Goal: Task Accomplishment & Management: Manage account settings

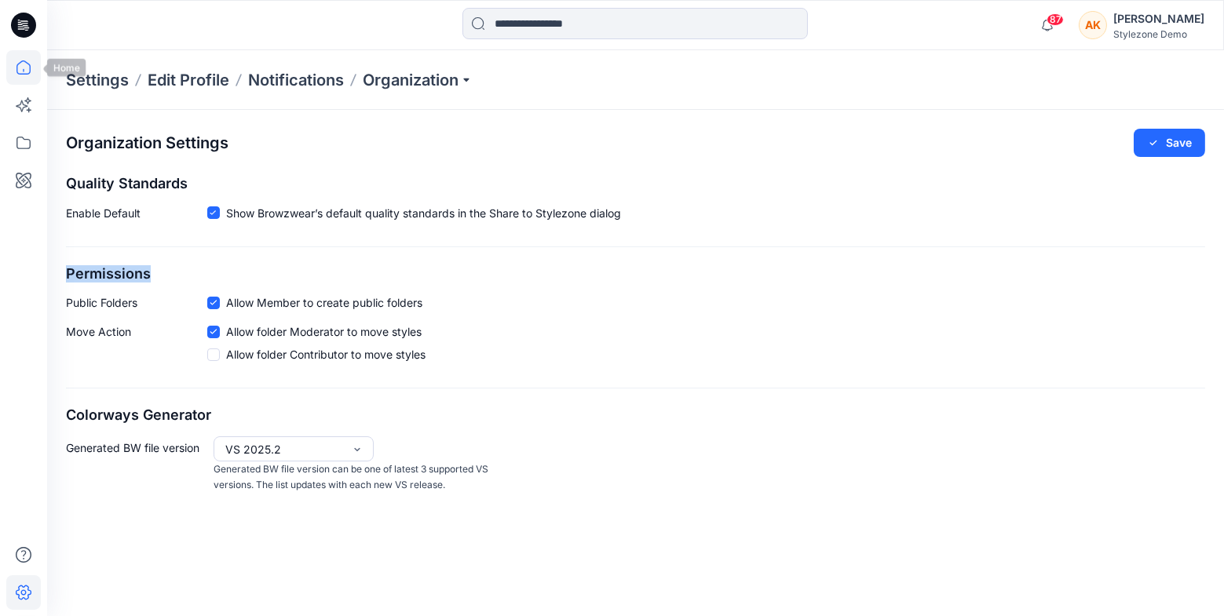
click at [16, 75] on icon at bounding box center [23, 67] width 35 height 35
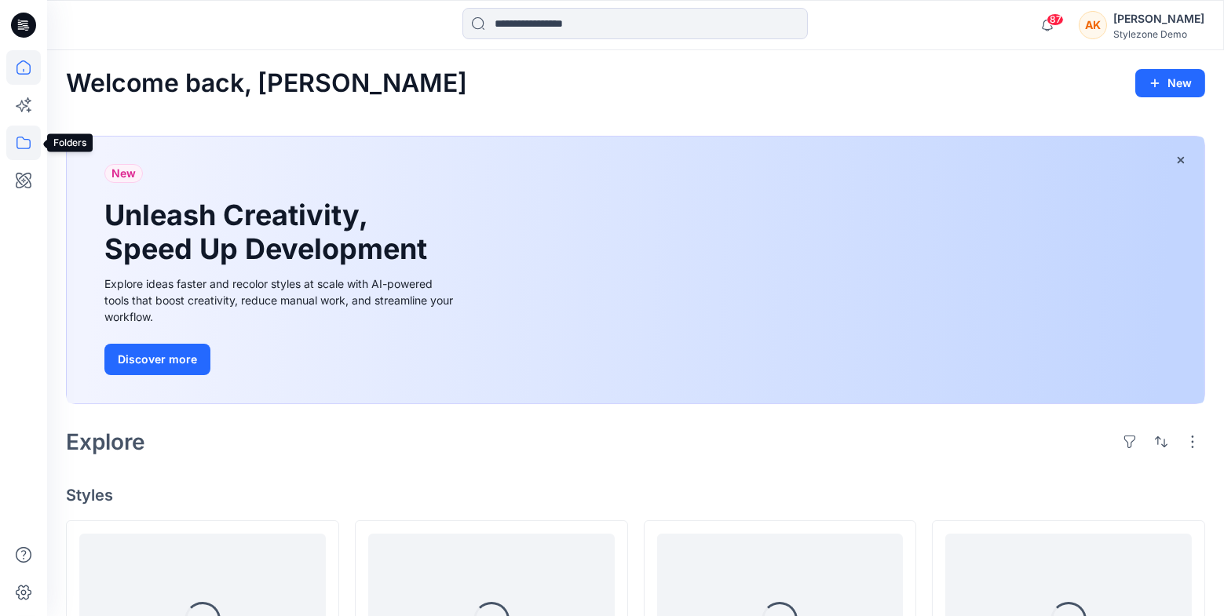
click at [20, 142] on icon at bounding box center [23, 143] width 35 height 35
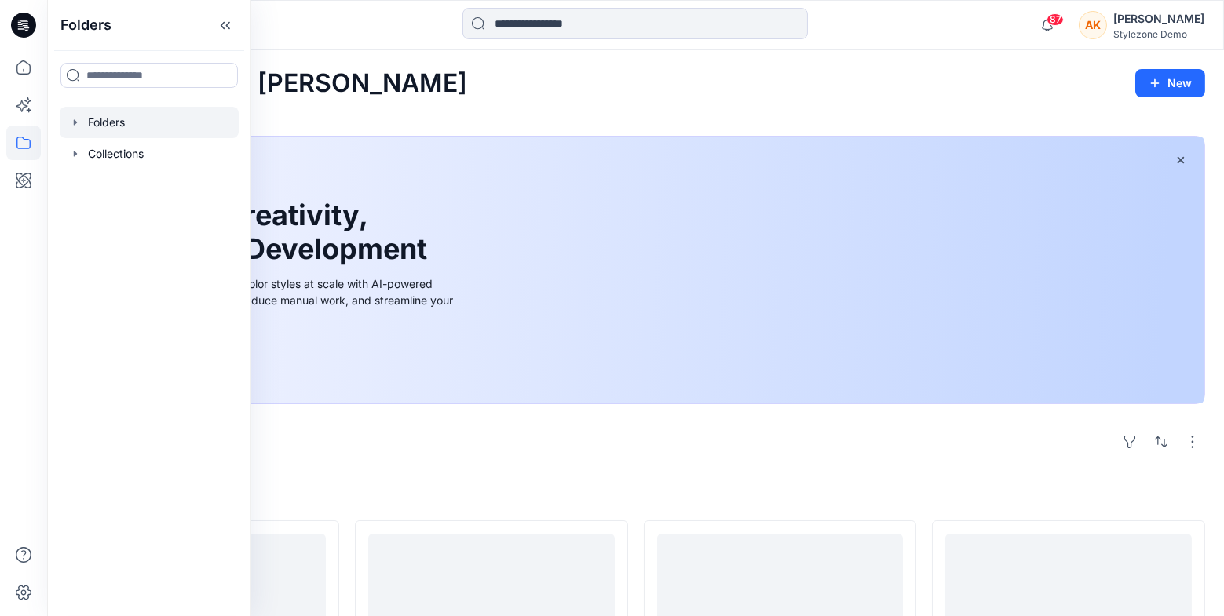
click at [117, 124] on div at bounding box center [149, 122] width 179 height 31
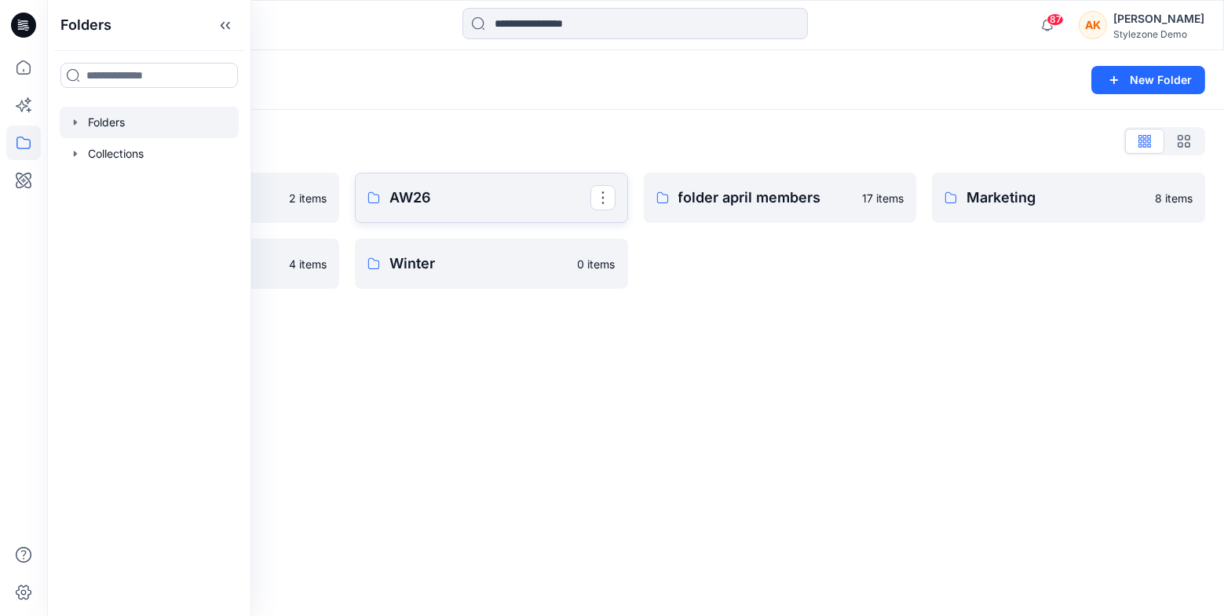
click at [427, 196] on p "AW26" at bounding box center [489, 198] width 201 height 22
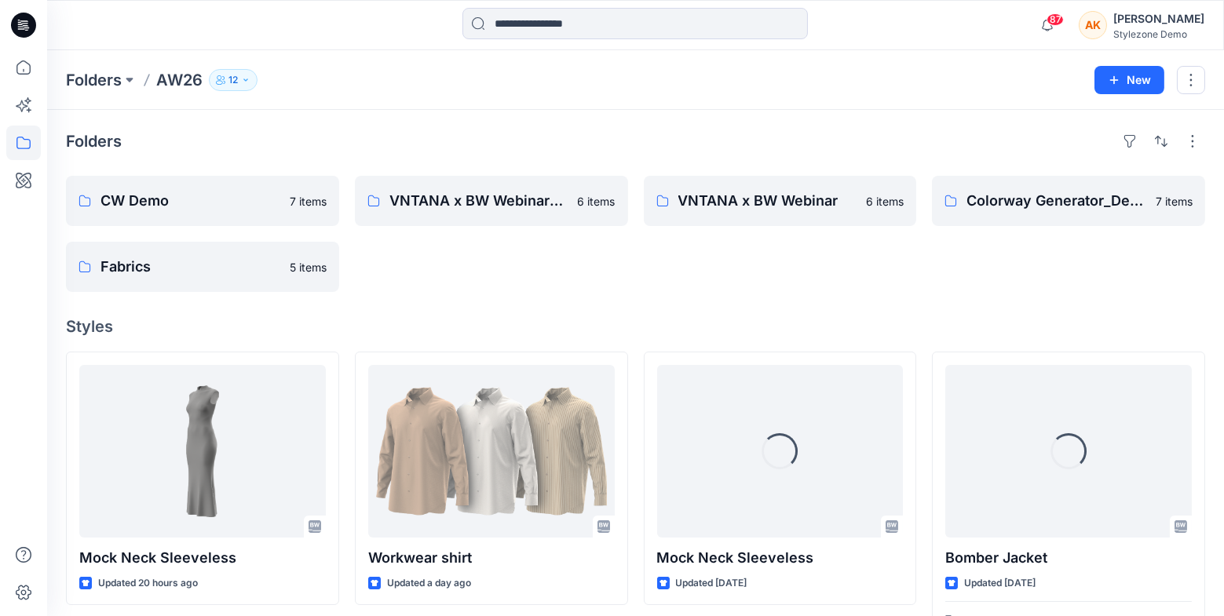
click at [251, 82] on button "12" at bounding box center [233, 80] width 49 height 22
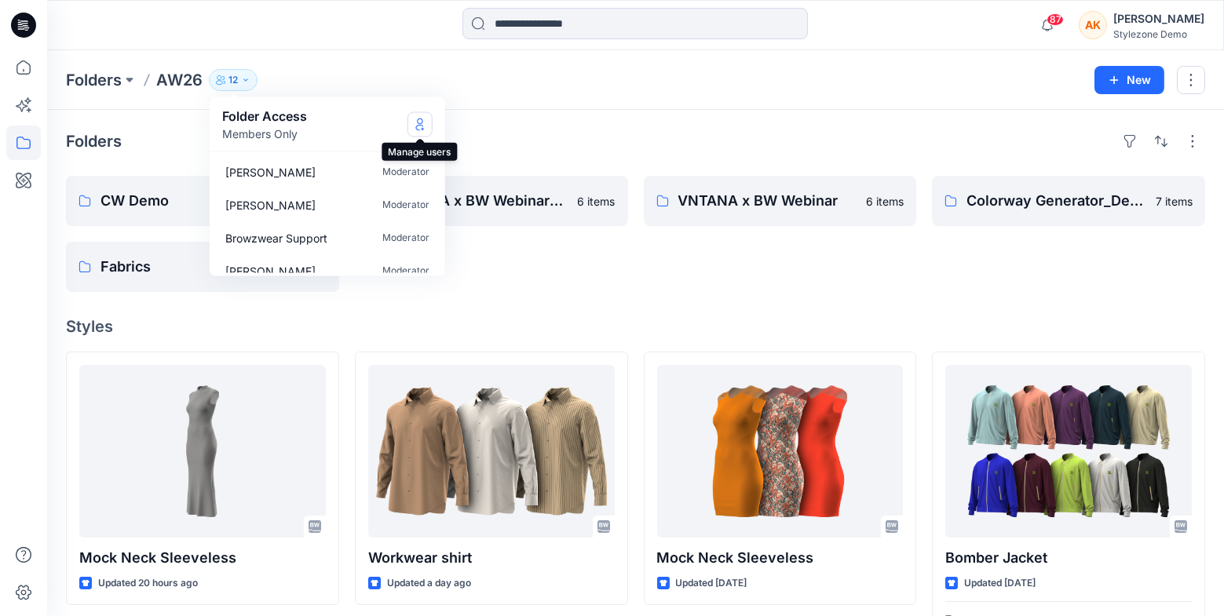
click at [419, 123] on icon "Manage Users" at bounding box center [420, 124] width 13 height 13
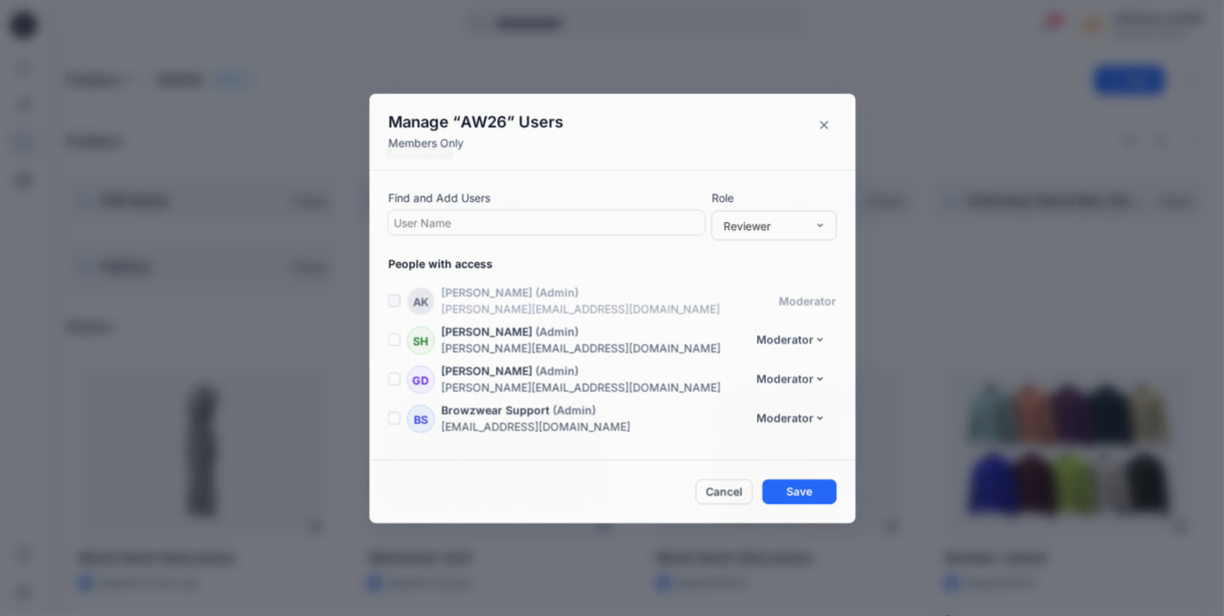
scroll to position [307, 0]
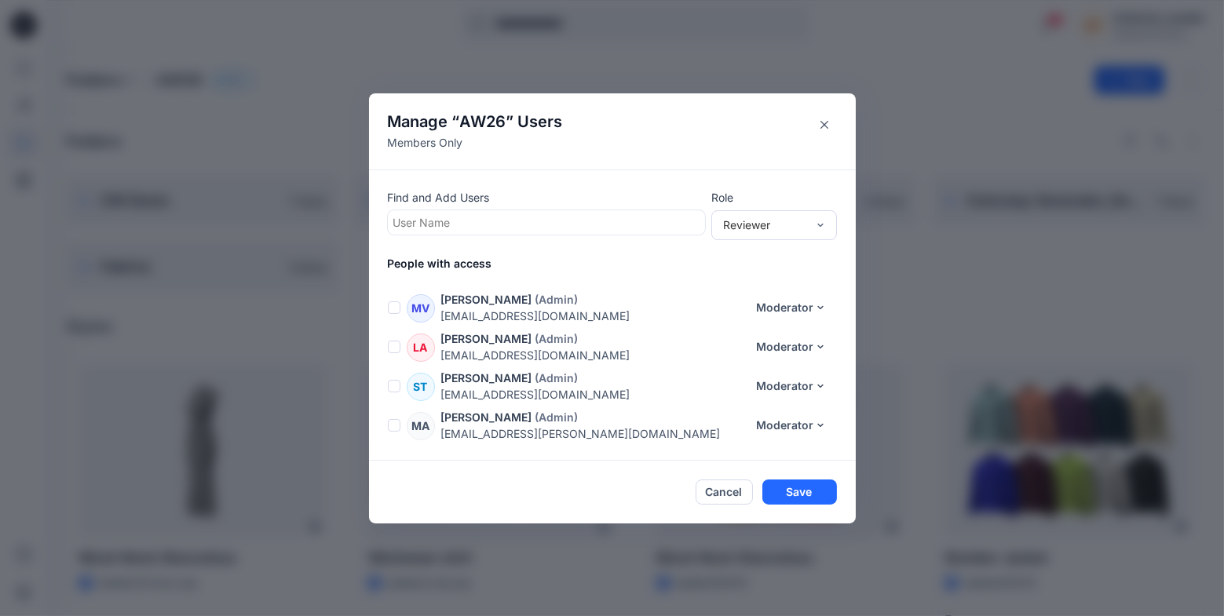
click at [1088, 49] on div "Manage “ AW26 ” Users Members Only Find and Add Users User Name Role Reviewer P…" at bounding box center [612, 308] width 1224 height 616
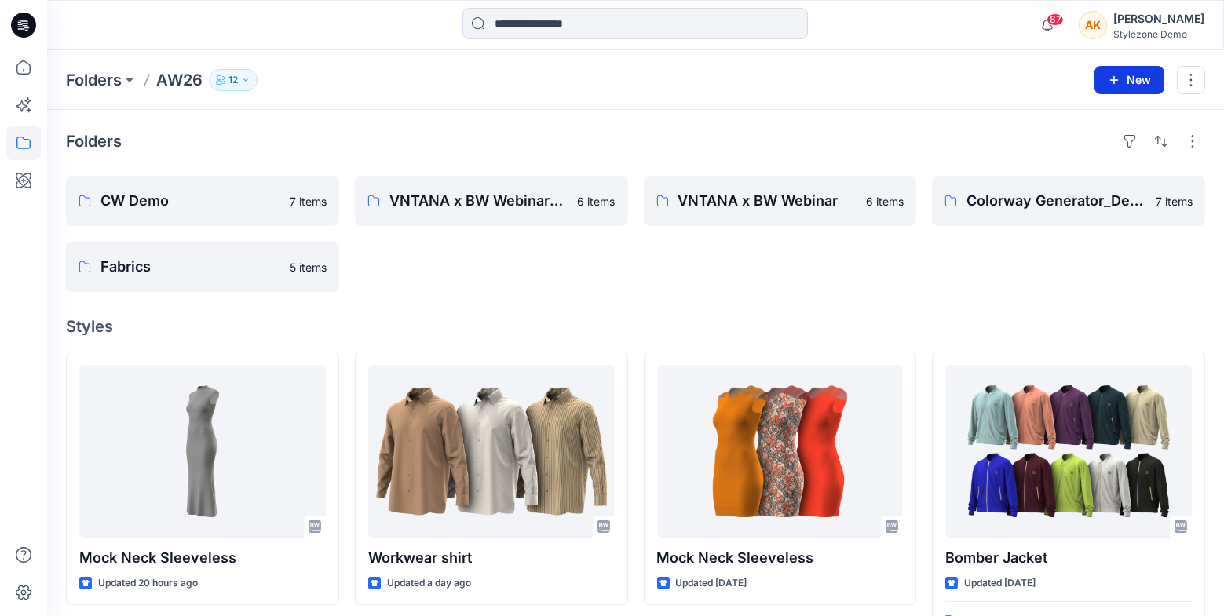
click at [1117, 86] on button "New" at bounding box center [1130, 80] width 70 height 28
click at [1053, 151] on button "New Folder" at bounding box center [1093, 149] width 135 height 29
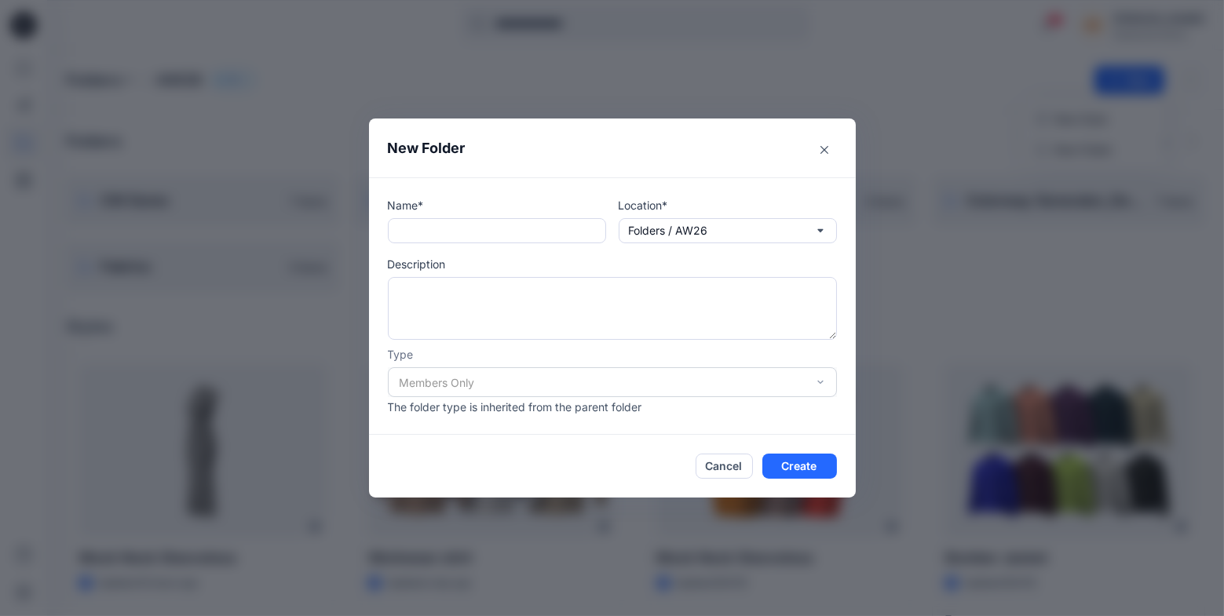
click at [458, 243] on div "Name* Location* Folders / AW26 Description Type Members Only The folder type is…" at bounding box center [612, 306] width 449 height 218
click at [758, 383] on div "Members Only" at bounding box center [612, 383] width 449 height 30
click at [730, 469] on button "Cancel" at bounding box center [724, 466] width 57 height 25
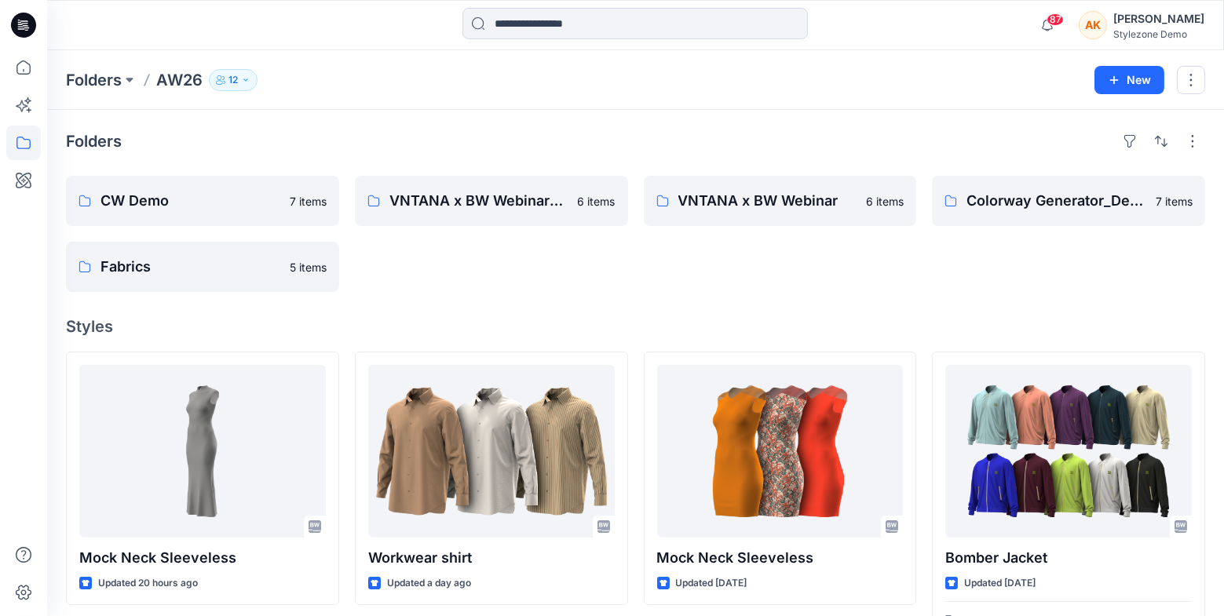
click at [266, 77] on div "Folders AW26 12 Folder Access Members Only [PERSON_NAME] Moderator [PERSON_NAME…" at bounding box center [574, 80] width 1017 height 22
click at [1126, 86] on button "New" at bounding box center [1130, 80] width 70 height 28
click at [1053, 148] on button "New Folder" at bounding box center [1093, 149] width 135 height 29
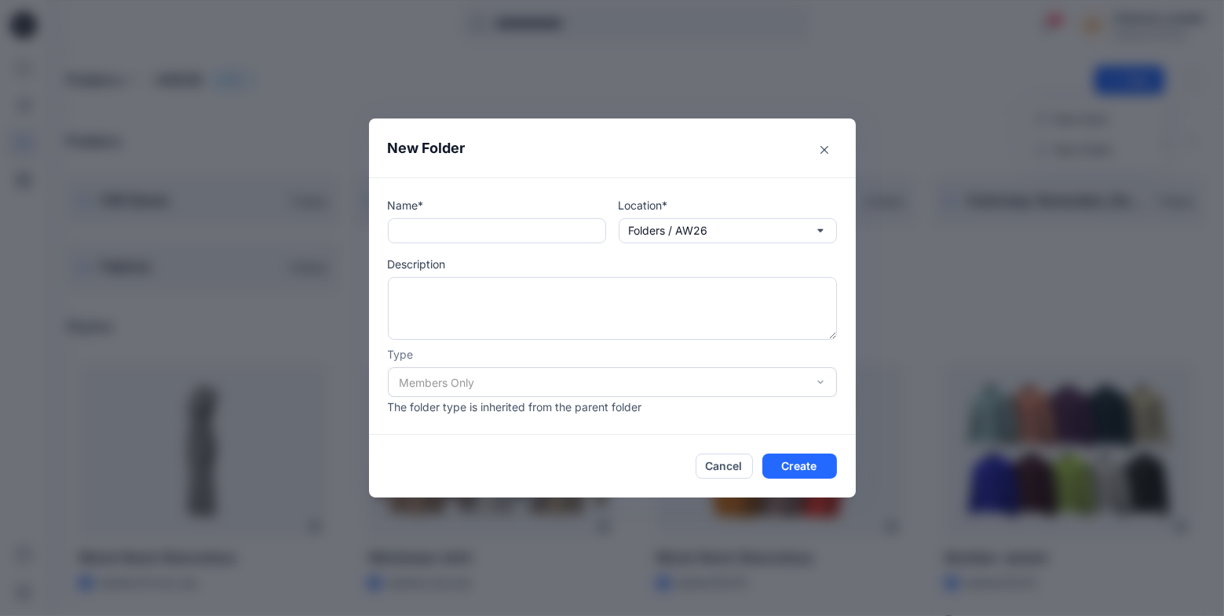
click at [1027, 97] on div "New Folder Name* Location* Folders / AW26 Description Type Members Only The fol…" at bounding box center [612, 308] width 1224 height 616
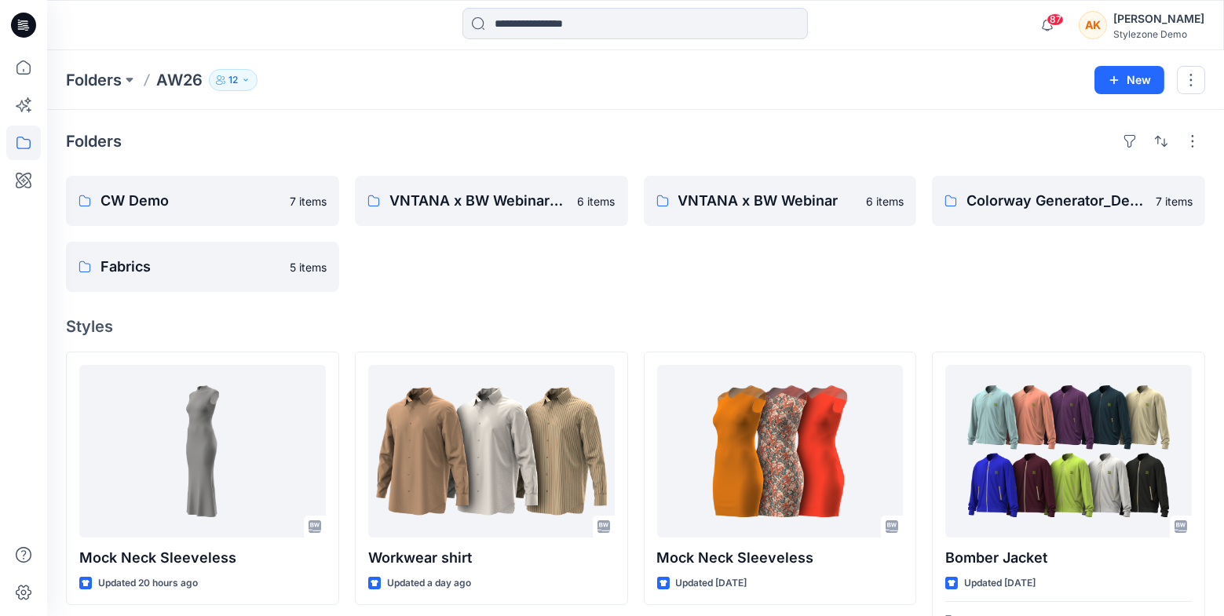
click at [1174, 31] on div "Stylezone Demo" at bounding box center [1159, 34] width 91 height 12
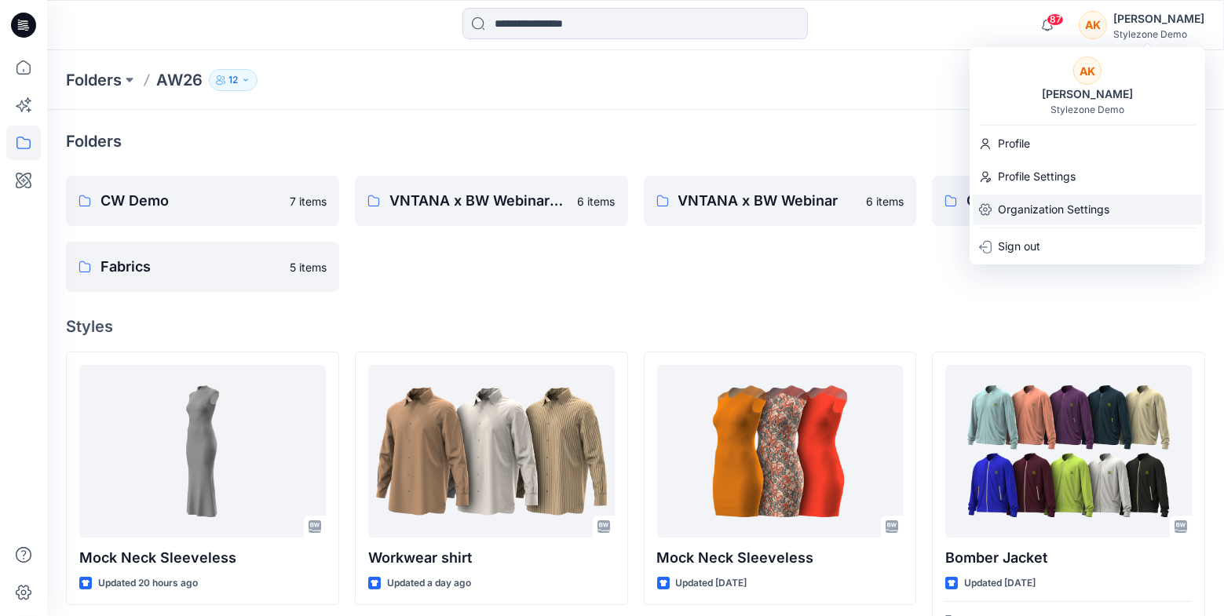
click at [1004, 216] on p "Organization Settings" at bounding box center [1054, 210] width 112 height 30
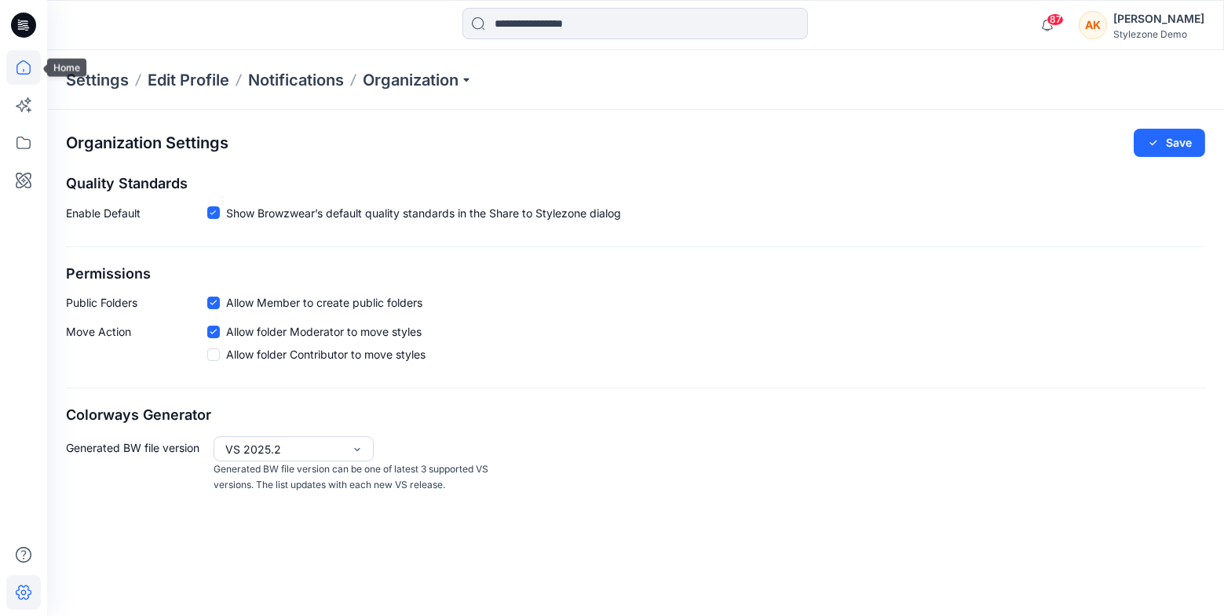
click at [22, 76] on icon at bounding box center [23, 67] width 35 height 35
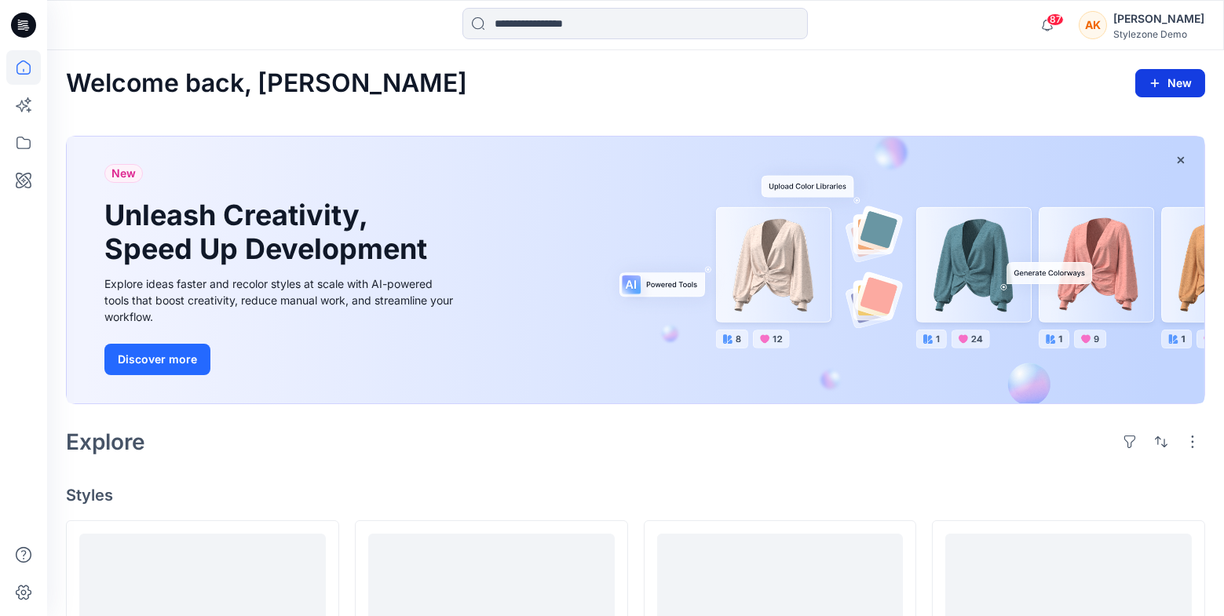
click at [1177, 86] on button "New" at bounding box center [1171, 83] width 70 height 28
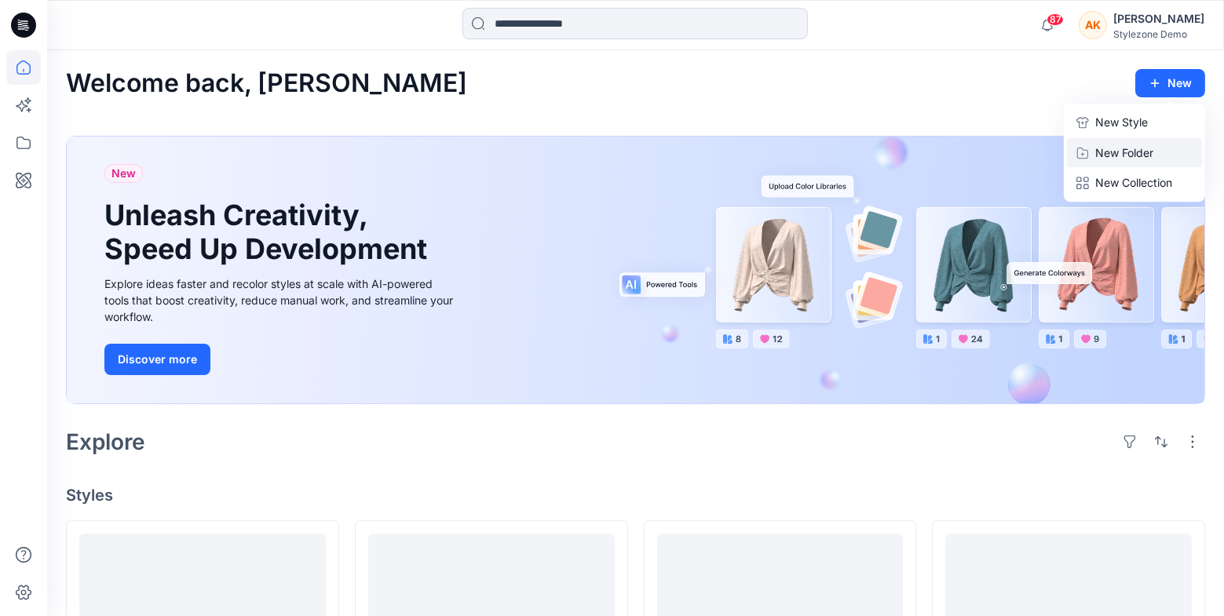
click at [1117, 153] on p "New Folder" at bounding box center [1124, 152] width 58 height 16
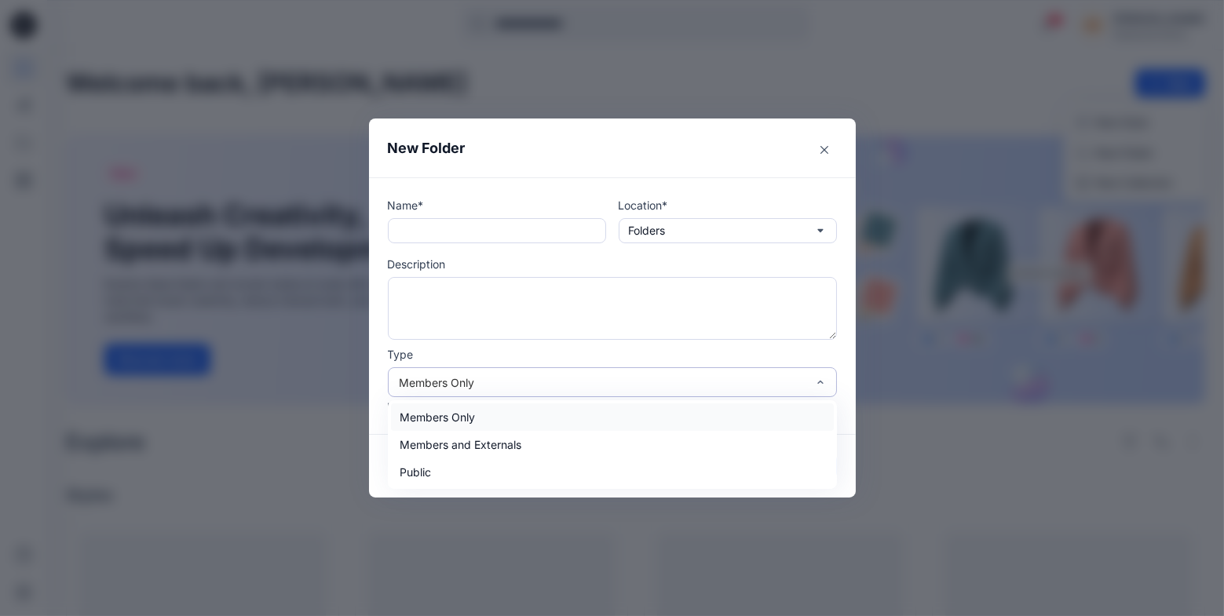
click at [514, 384] on div "Members Only" at bounding box center [603, 383] width 407 height 16
click at [496, 444] on div "Members and Externals" at bounding box center [612, 444] width 443 height 27
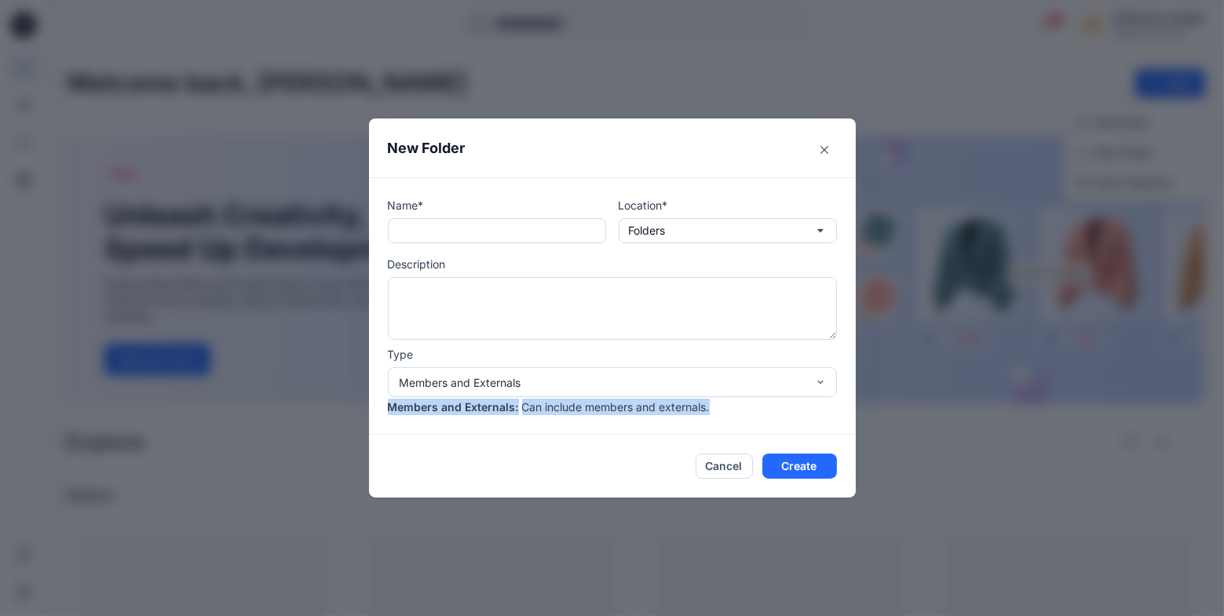
drag, startPoint x: 389, startPoint y: 409, endPoint x: 712, endPoint y: 413, distance: 323.6
click at [712, 413] on div "Members and Externals : Can include members and externals." at bounding box center [612, 407] width 449 height 16
click at [689, 386] on div "Members and Externals" at bounding box center [603, 383] width 407 height 16
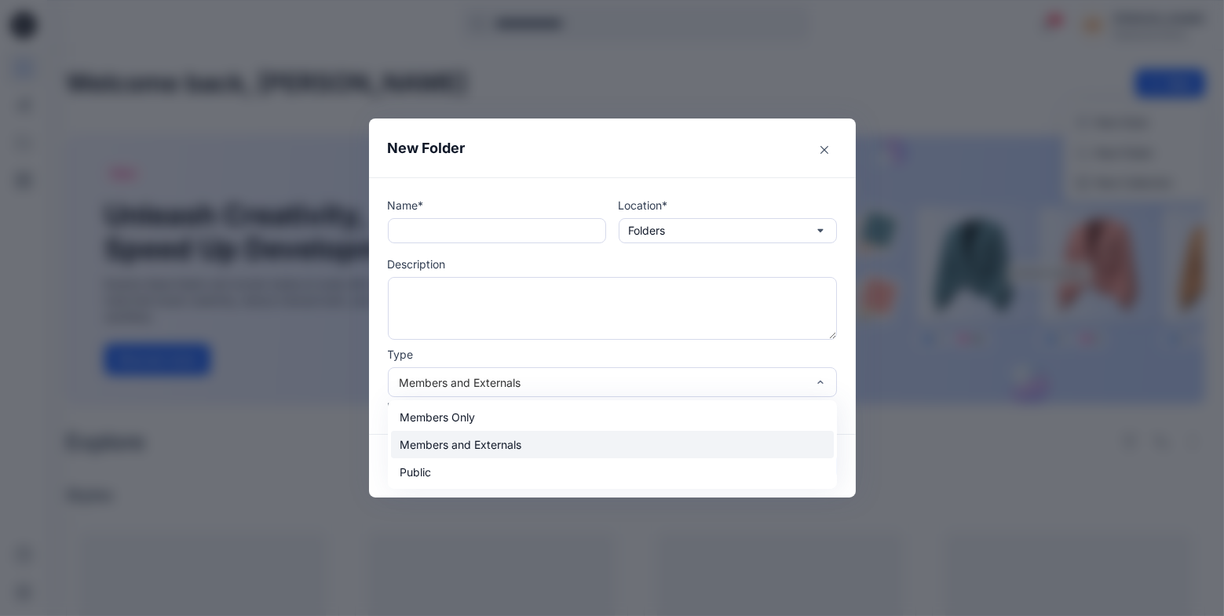
click at [624, 438] on div "Members and Externals" at bounding box center [612, 444] width 443 height 27
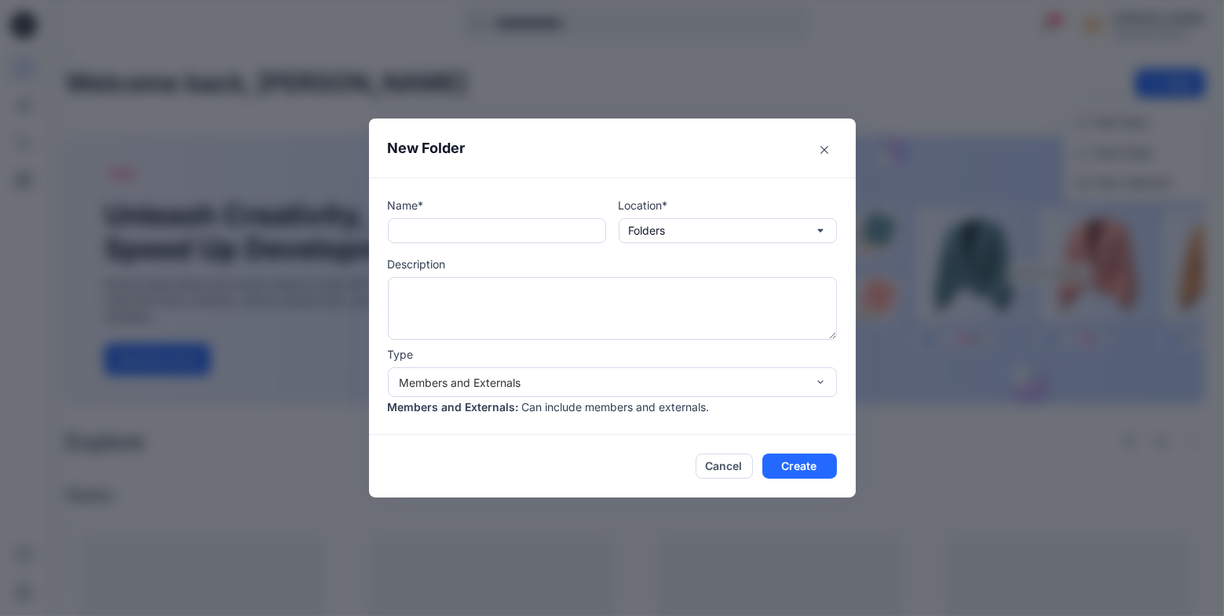
click at [633, 408] on p "Can include members and externals." at bounding box center [616, 407] width 188 height 16
click at [945, 80] on div "New Folder Name* Location* Folders Description Type Members and Externals Membe…" at bounding box center [612, 308] width 1224 height 616
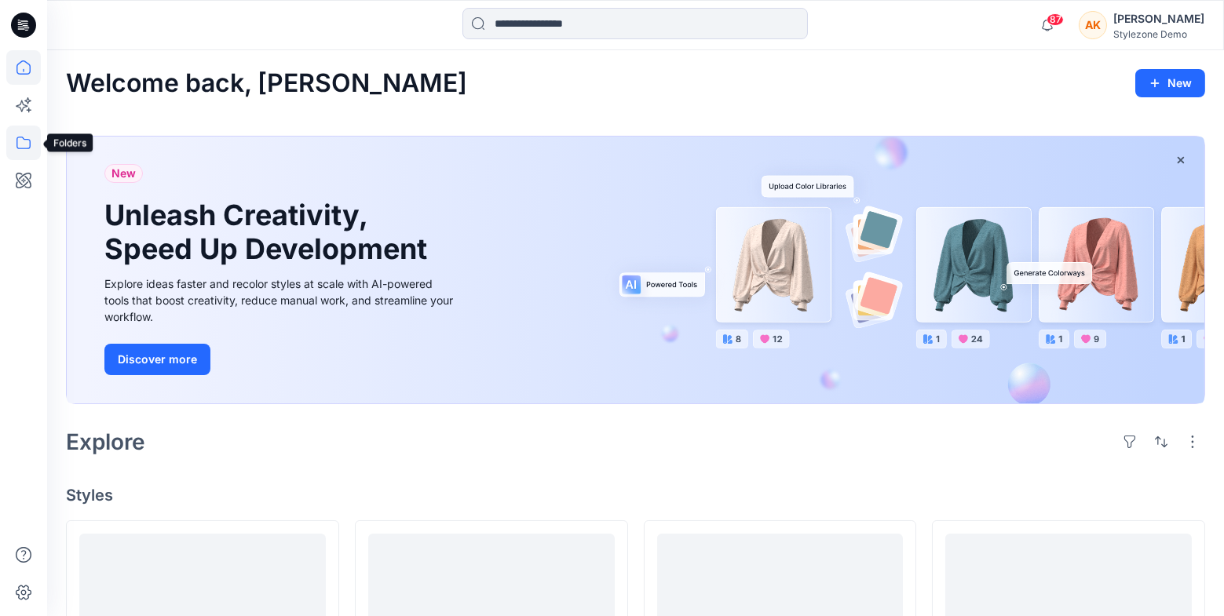
click at [23, 143] on icon at bounding box center [23, 143] width 35 height 35
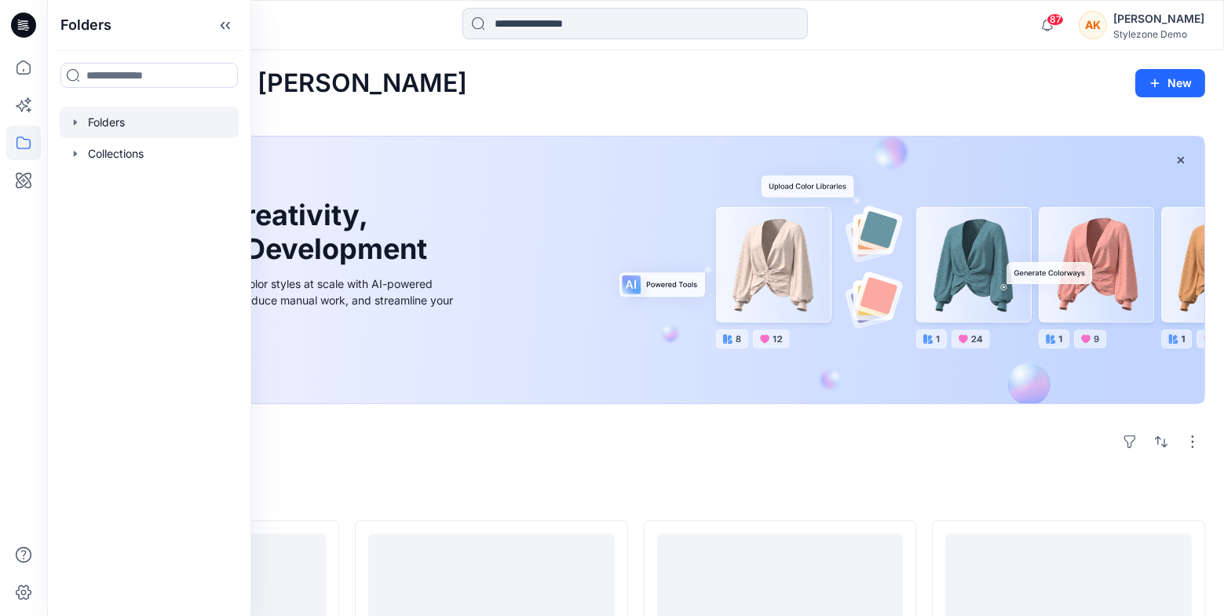
click at [72, 126] on icon "button" at bounding box center [75, 122] width 13 height 13
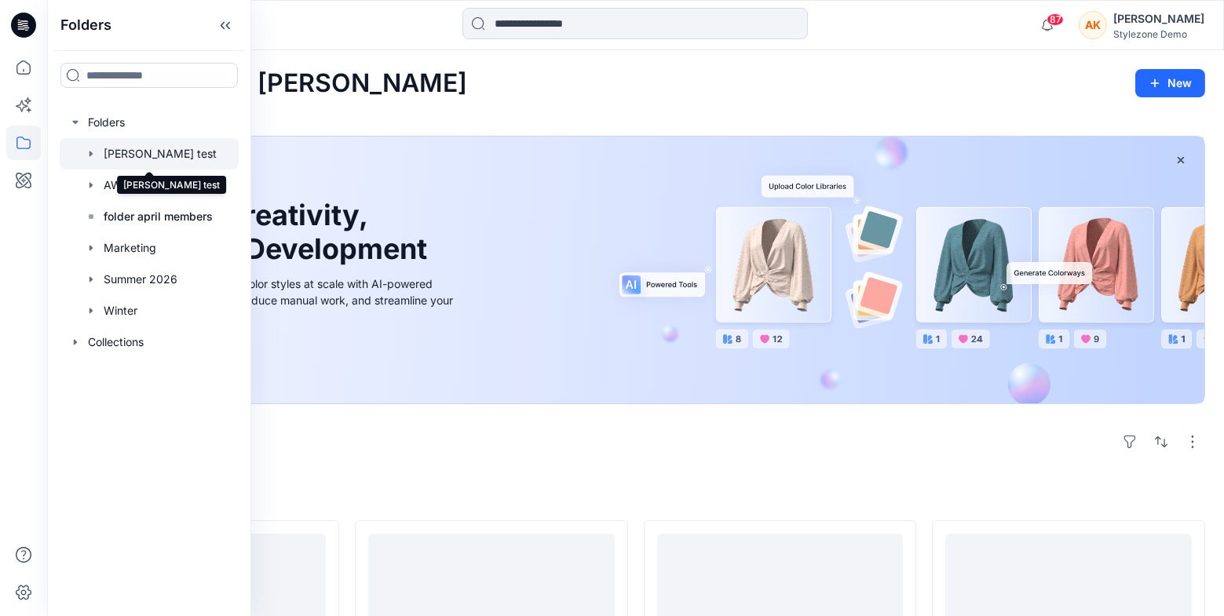
click at [136, 159] on div at bounding box center [149, 153] width 179 height 31
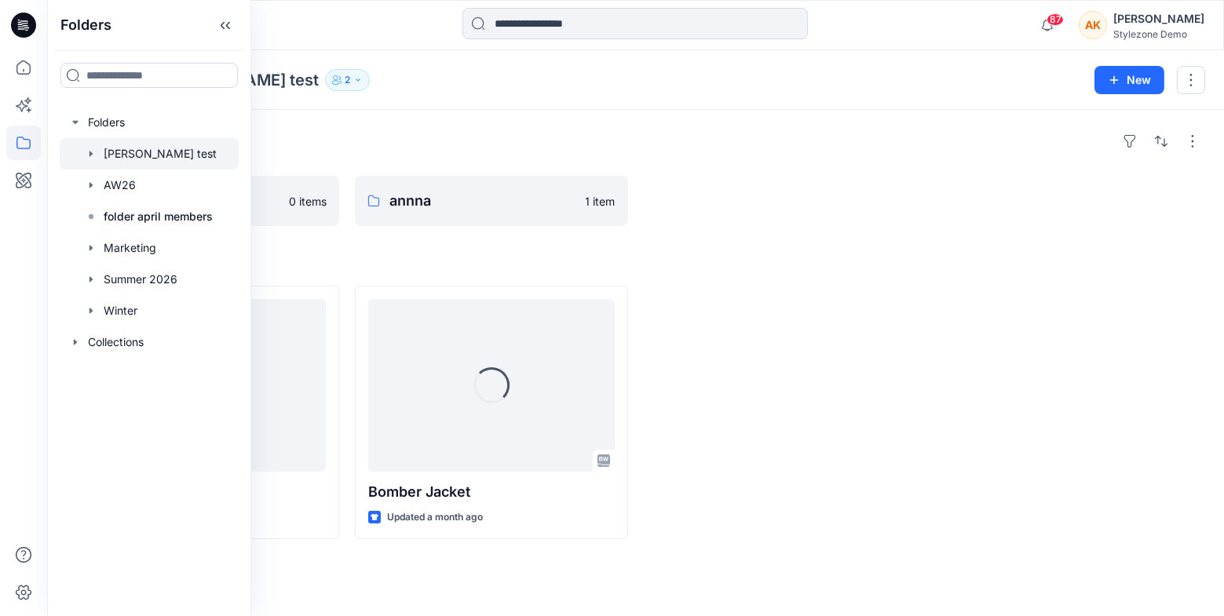
click at [338, 94] on div "Folders [PERSON_NAME] test 2 New" at bounding box center [635, 80] width 1177 height 60
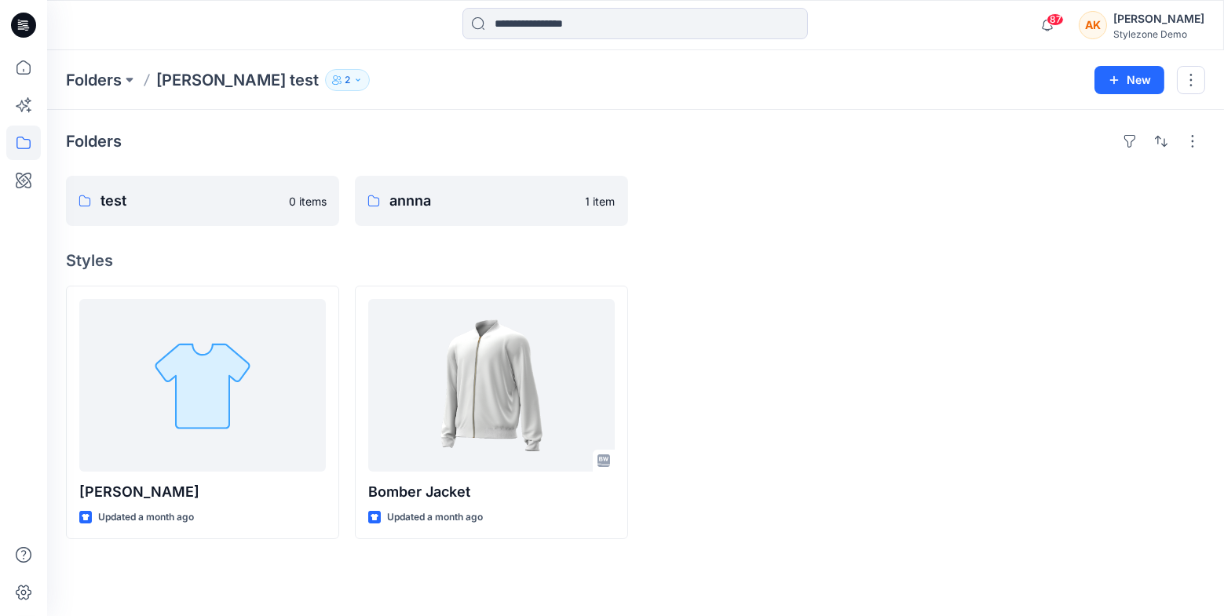
click at [345, 81] on p "2" at bounding box center [347, 79] width 5 height 17
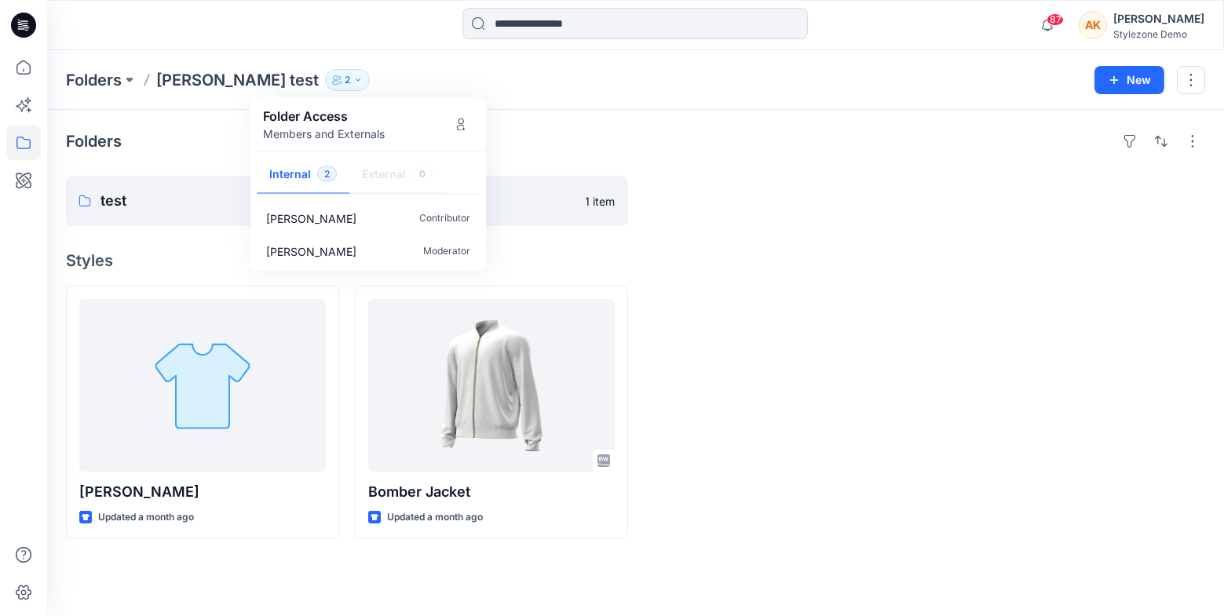
click at [325, 79] on button "2" at bounding box center [347, 80] width 45 height 22
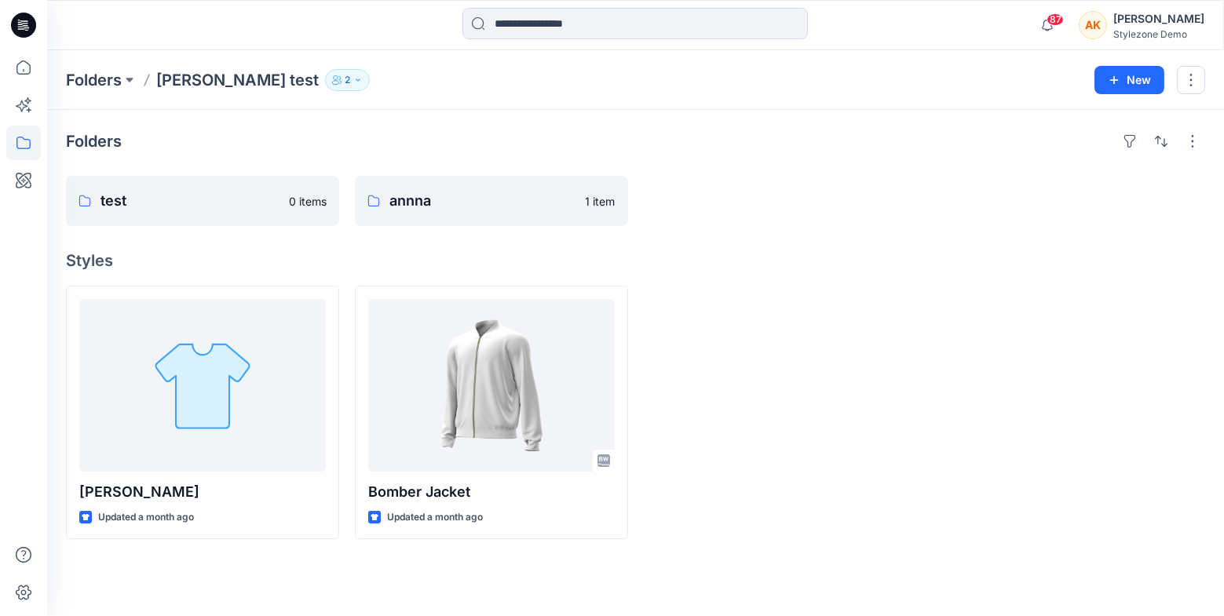
click at [345, 82] on p "2" at bounding box center [347, 79] width 5 height 17
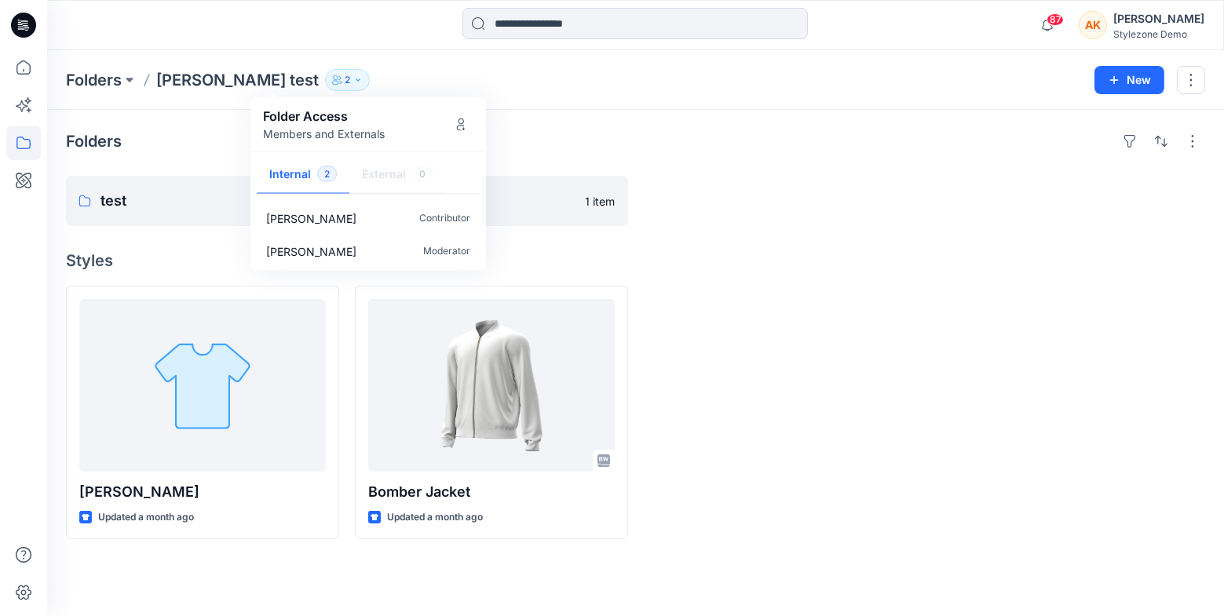
click at [340, 75] on div "Folders [PERSON_NAME] test 2 Folder Access Members and Externals Internal 2 Ext…" at bounding box center [574, 80] width 1017 height 22
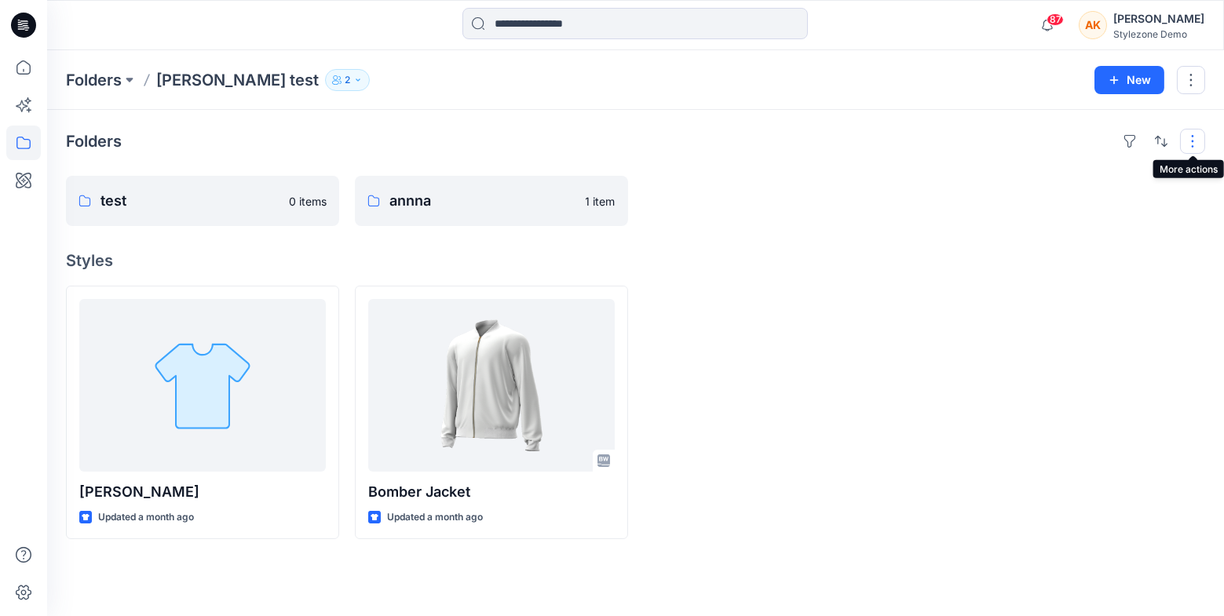
click at [1193, 140] on button "button" at bounding box center [1192, 141] width 25 height 25
click at [1202, 80] on button "button" at bounding box center [1191, 80] width 28 height 28
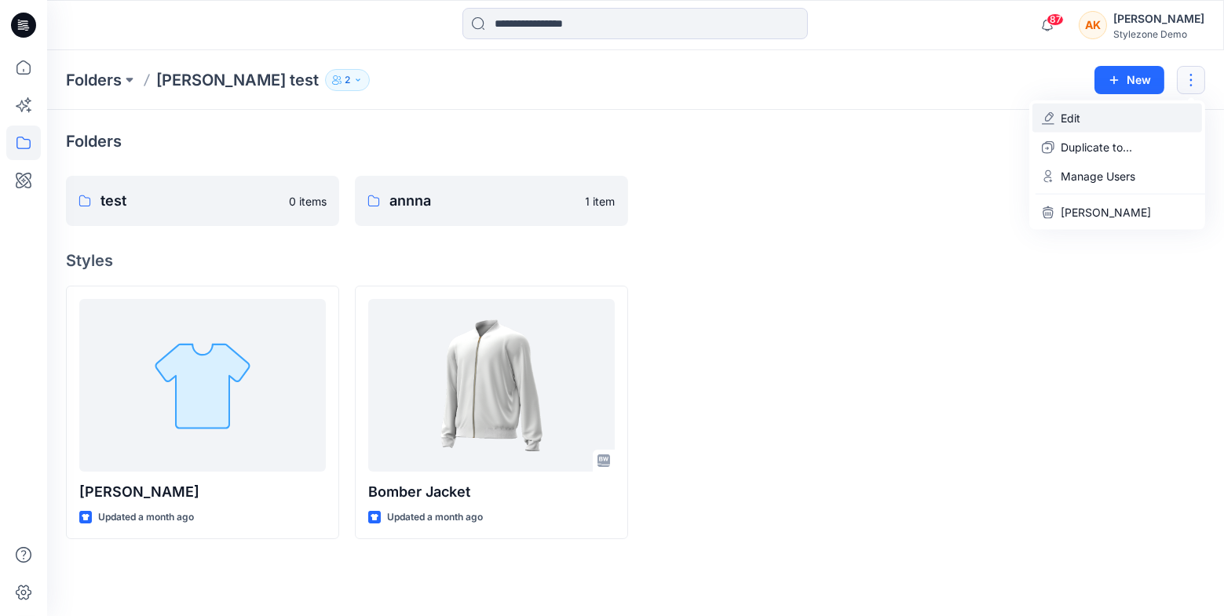
click at [1078, 124] on p "Edit" at bounding box center [1071, 118] width 20 height 16
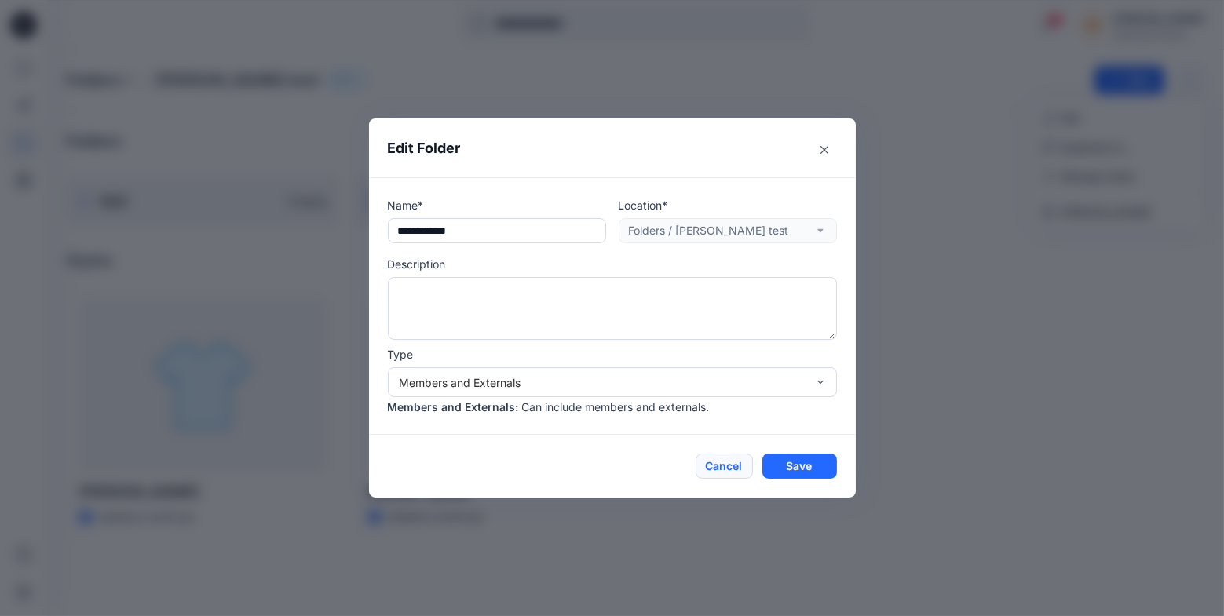
click at [722, 466] on button "Cancel" at bounding box center [724, 466] width 57 height 25
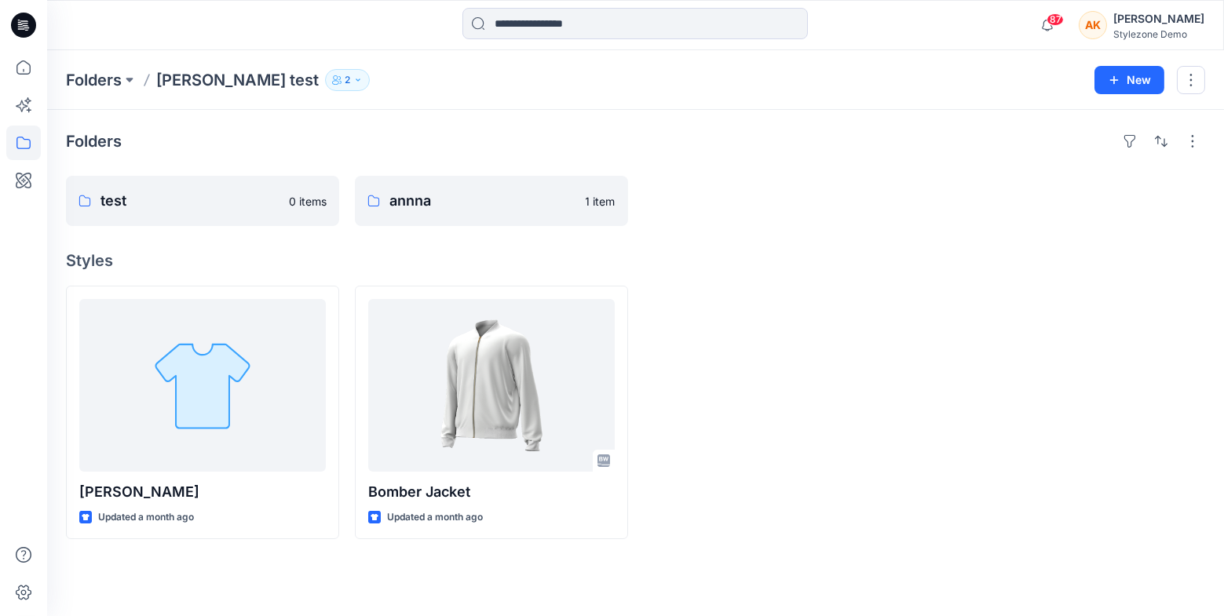
click at [1194, 64] on div "Folders [PERSON_NAME] test 2 Folder Access Members and Externals Internal 2 Ext…" at bounding box center [635, 80] width 1177 height 60
click at [1194, 73] on button "button" at bounding box center [1191, 80] width 28 height 28
click at [1066, 124] on p "Edit" at bounding box center [1071, 118] width 20 height 16
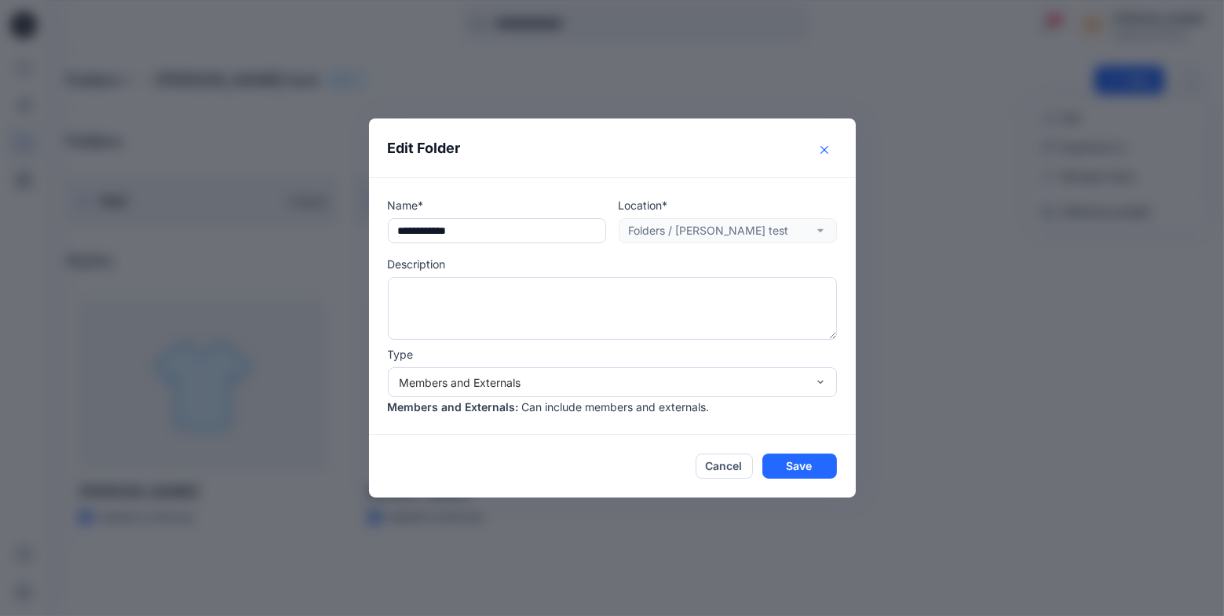
click at [831, 148] on button "Close" at bounding box center [824, 149] width 25 height 25
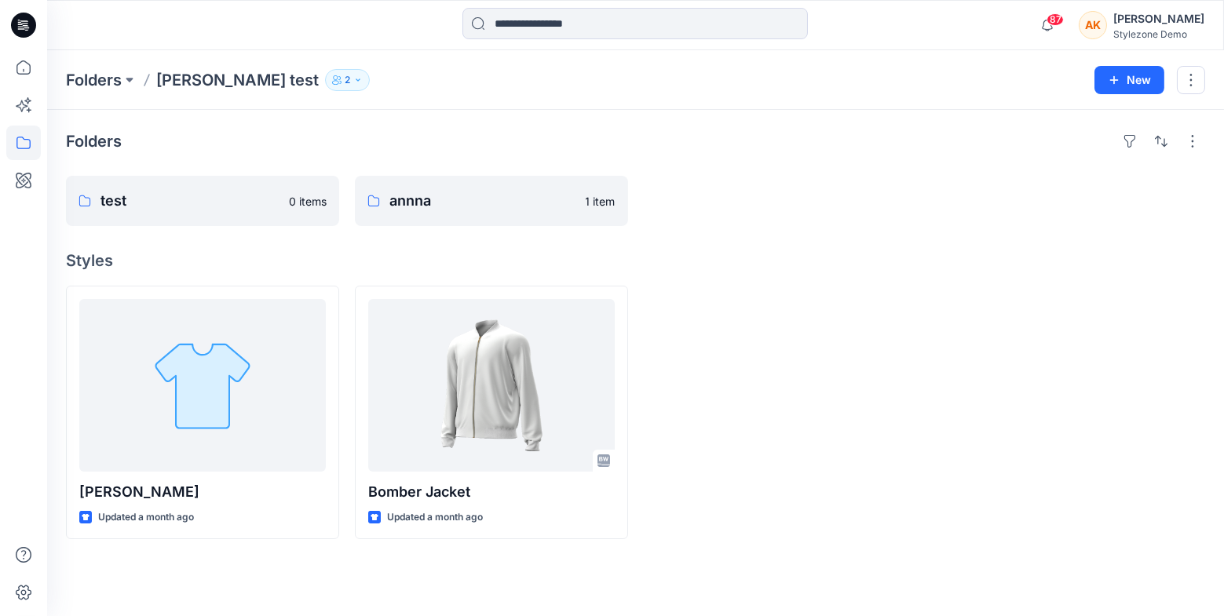
click at [291, 89] on div "Folders [PERSON_NAME] test 2 Folder Access Members and Externals Internal 2 Ext…" at bounding box center [574, 80] width 1017 height 22
click at [325, 84] on button "2" at bounding box center [347, 80] width 45 height 22
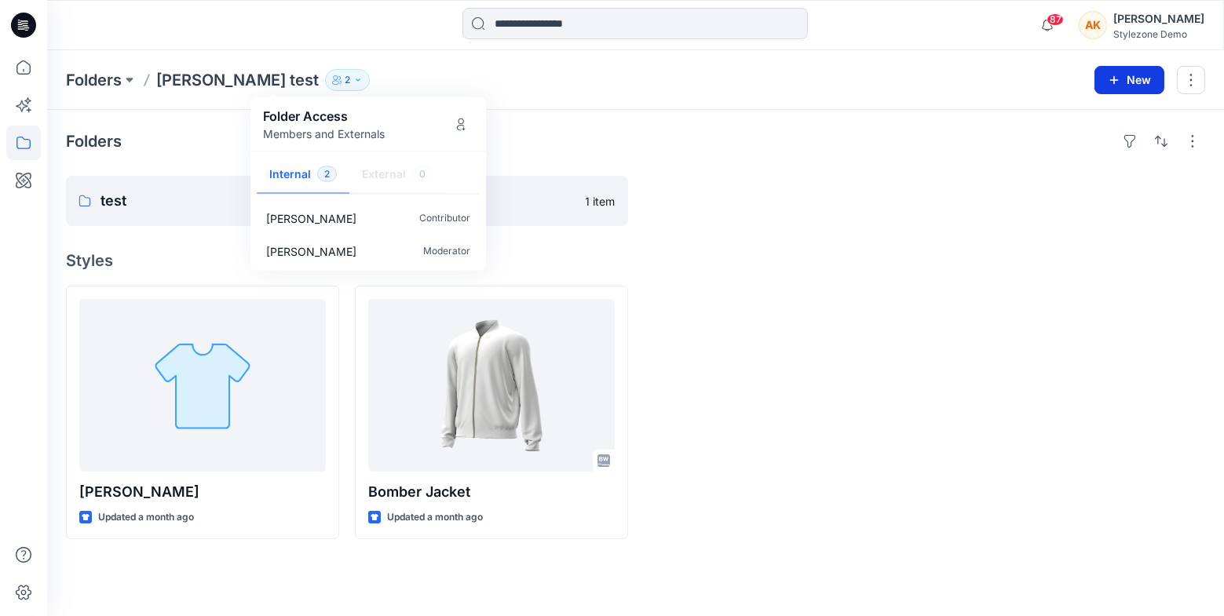
click at [1125, 77] on button "New" at bounding box center [1130, 80] width 70 height 28
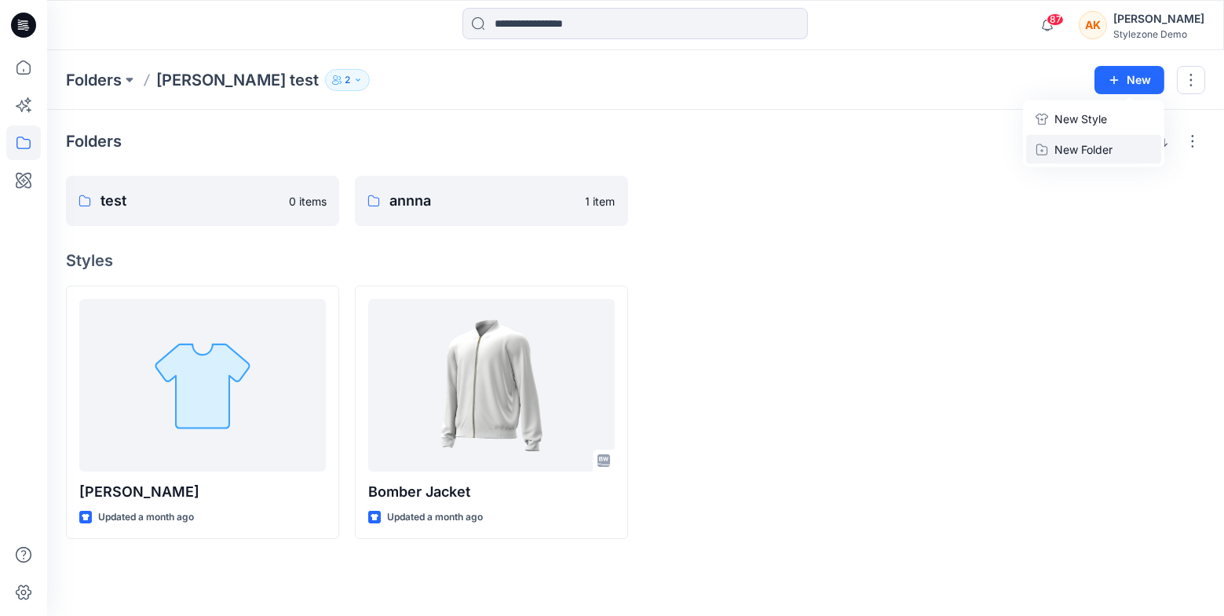
click at [1056, 150] on p "New Folder" at bounding box center [1084, 149] width 58 height 16
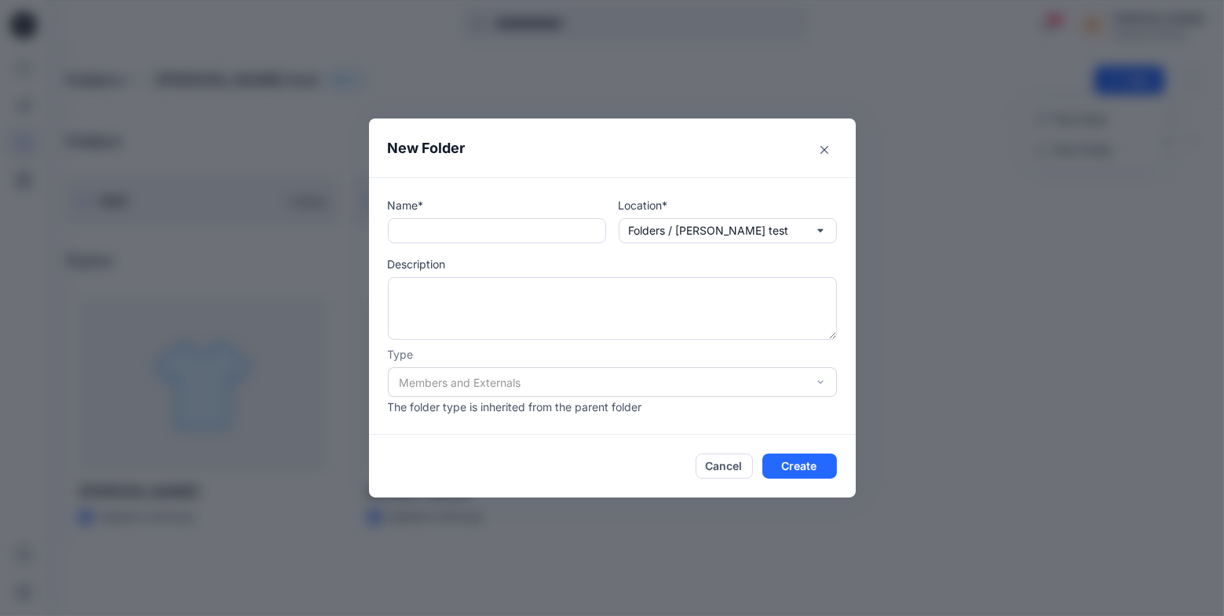
click at [578, 386] on div "Members and Externals" at bounding box center [612, 383] width 449 height 30
click at [730, 463] on button "Cancel" at bounding box center [724, 466] width 57 height 25
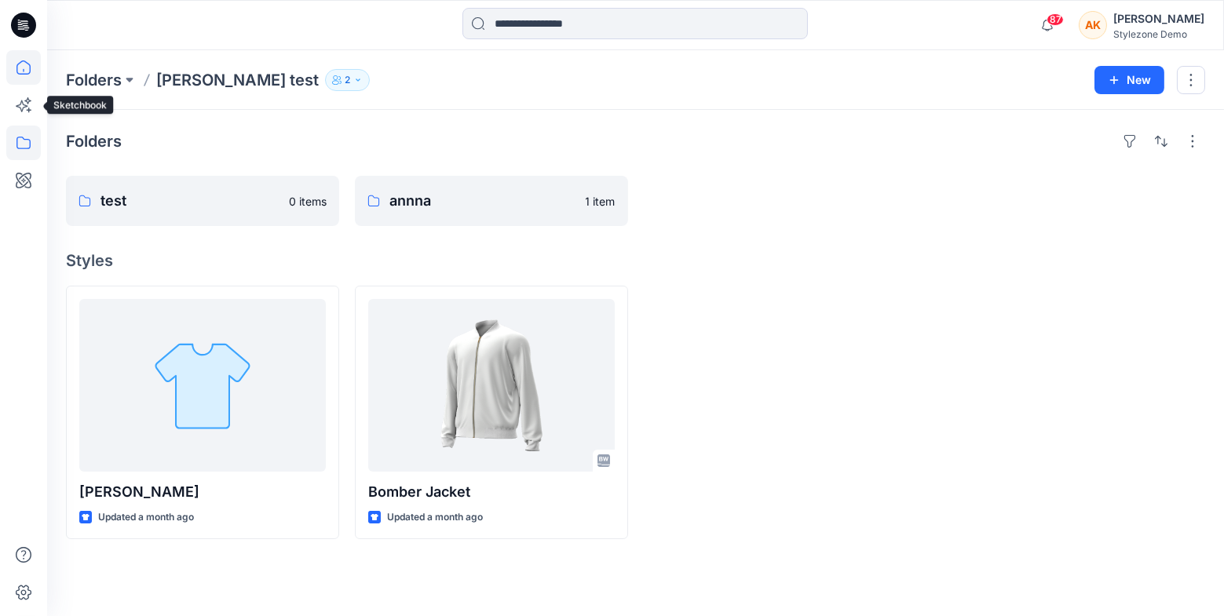
click at [24, 69] on icon at bounding box center [23, 67] width 35 height 35
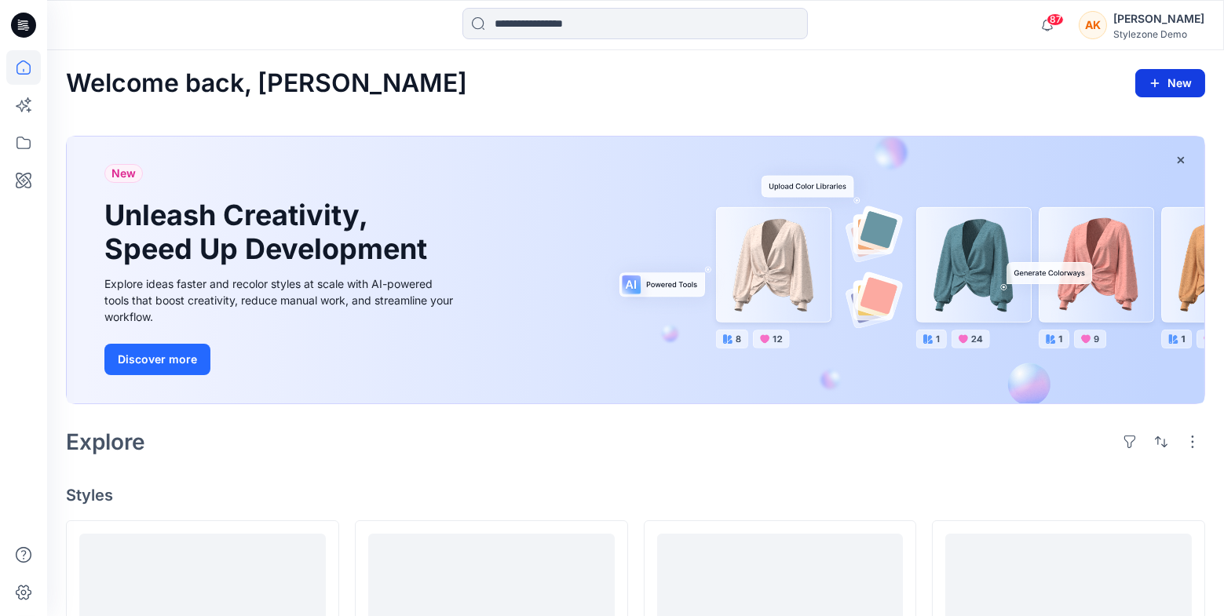
click at [1168, 87] on button "New" at bounding box center [1171, 83] width 70 height 28
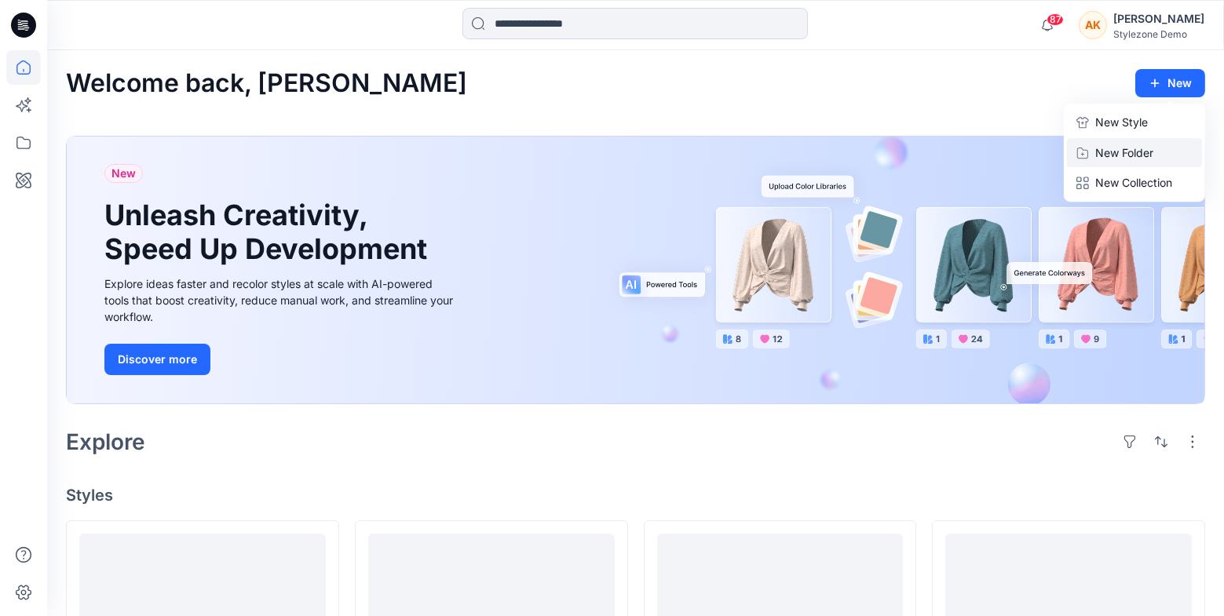
click at [1123, 144] on p "New Folder" at bounding box center [1124, 152] width 58 height 16
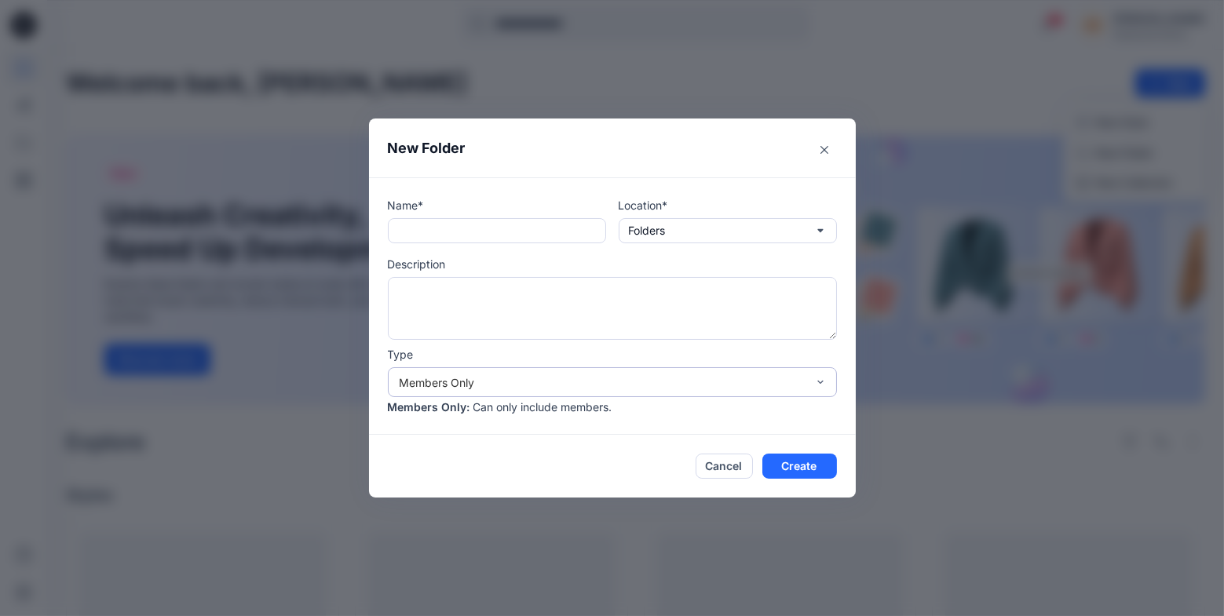
click at [661, 377] on div "Members Only" at bounding box center [603, 383] width 407 height 16
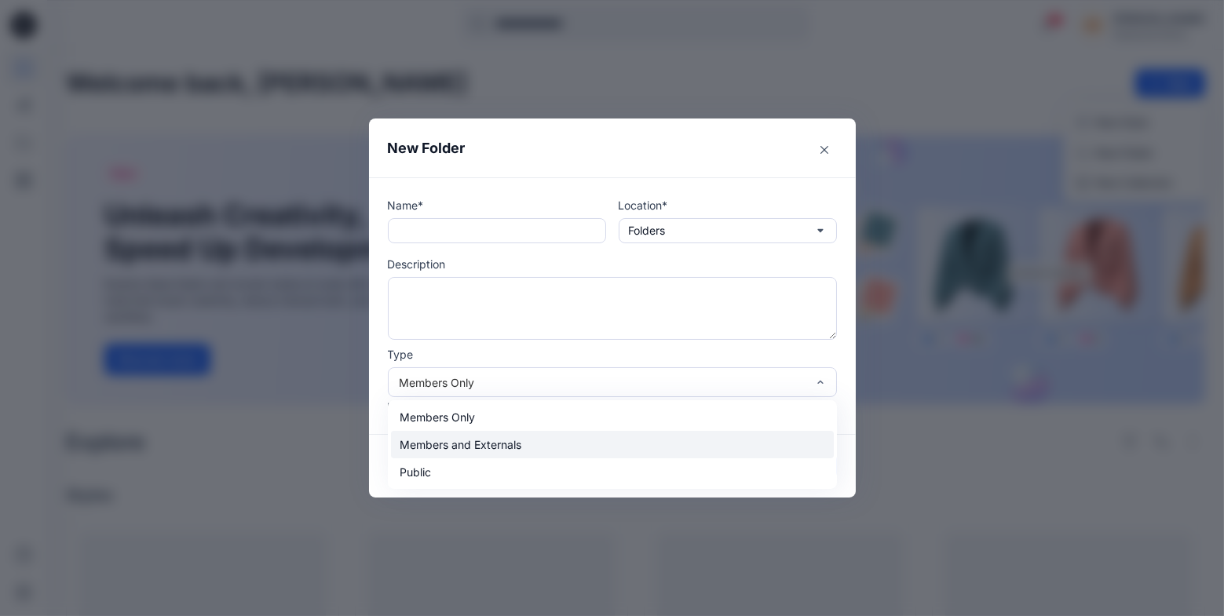
click at [605, 446] on div "Members and Externals" at bounding box center [612, 444] width 443 height 27
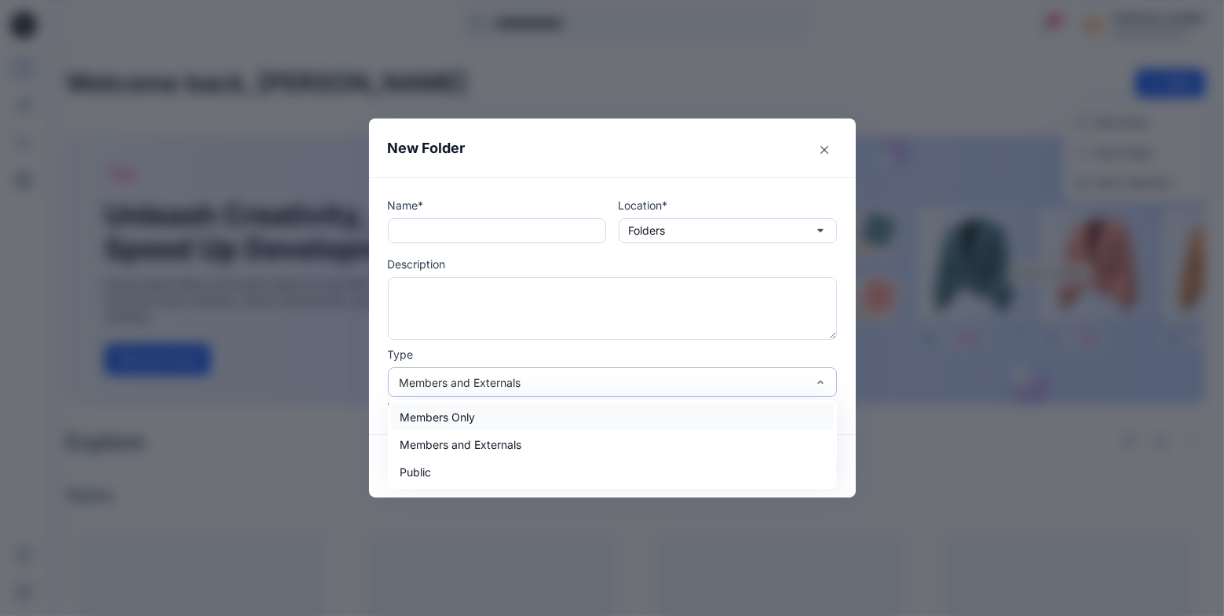
click at [622, 384] on div "Members and Externals" at bounding box center [603, 383] width 407 height 16
click at [596, 469] on div "Public" at bounding box center [612, 472] width 443 height 27
